Goal: Task Accomplishment & Management: Manage account settings

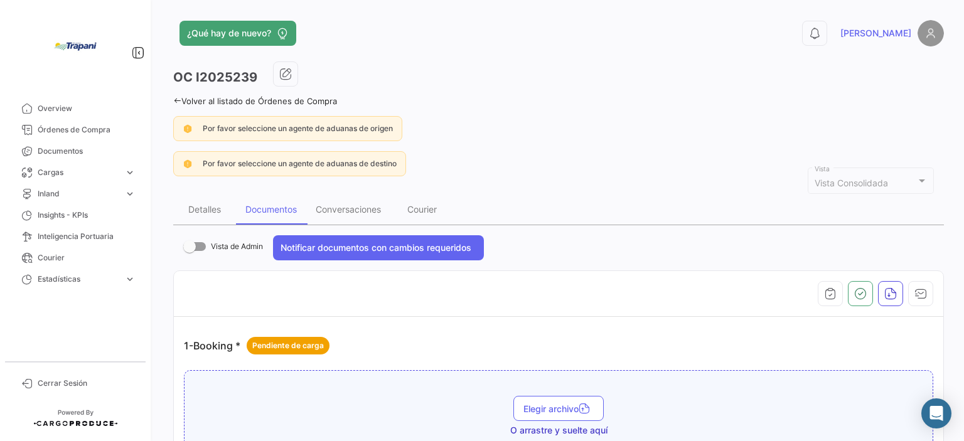
click at [83, 147] on span "Documentos" at bounding box center [87, 151] width 98 height 11
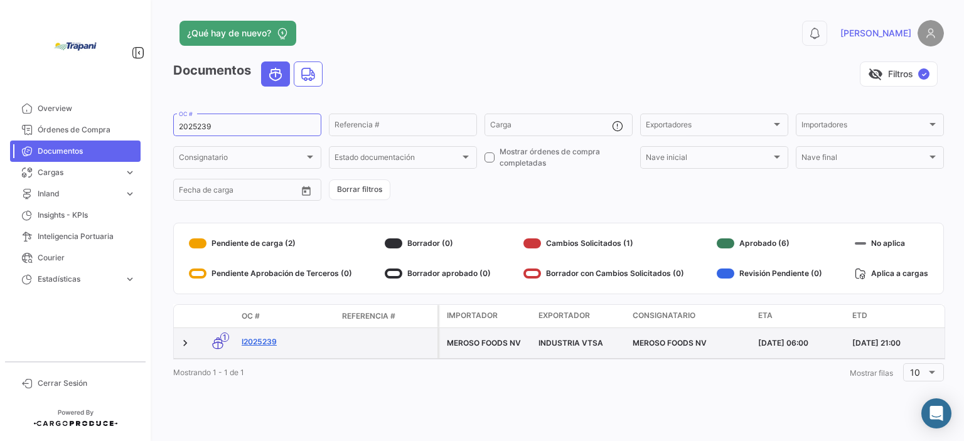
click at [258, 341] on link "I2025239" at bounding box center [287, 341] width 90 height 11
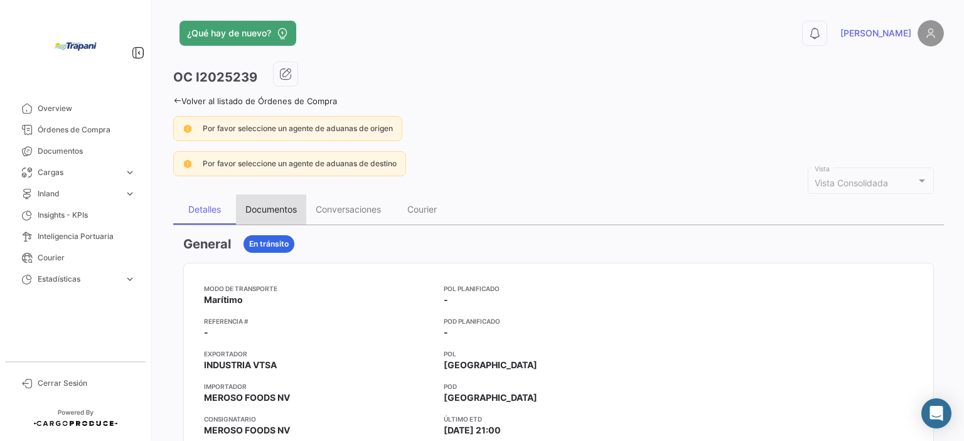
click at [292, 204] on div "Documentos" at bounding box center [270, 209] width 51 height 11
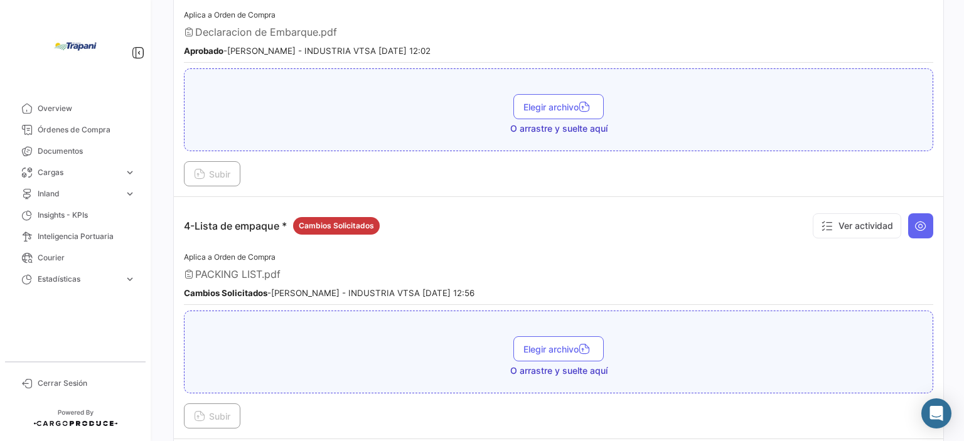
scroll to position [816, 0]
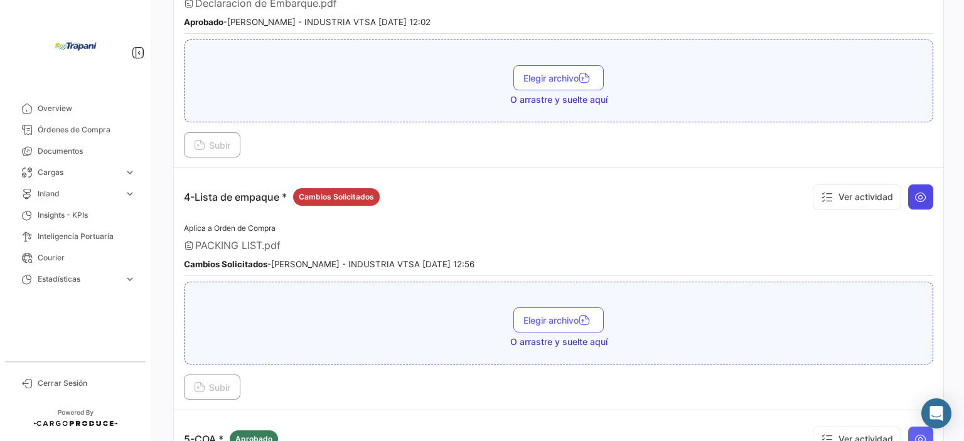
click at [915, 191] on icon at bounding box center [920, 197] width 13 height 13
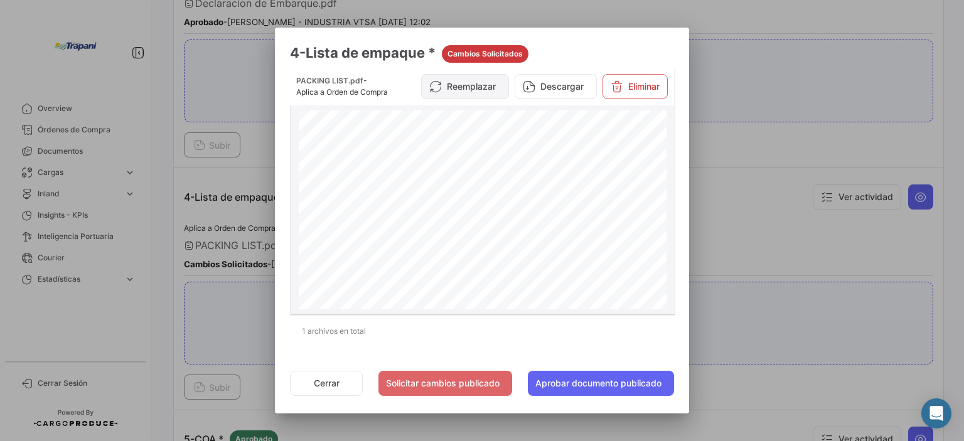
click at [476, 95] on button "Reemplazar" at bounding box center [465, 86] width 88 height 25
click at [738, 72] on div at bounding box center [482, 220] width 964 height 441
